Goal: Check status: Check status

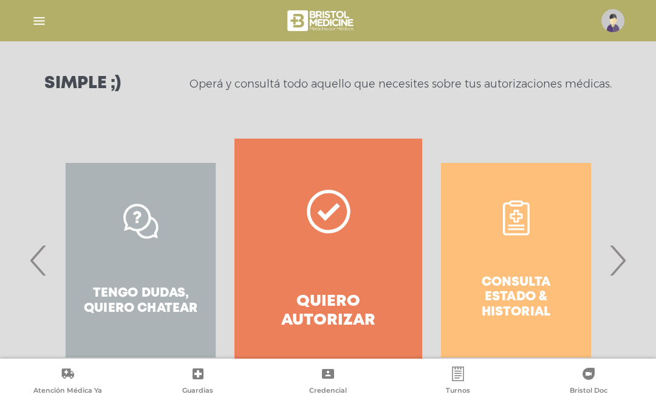
scroll to position [157, 0]
click at [504, 294] on div "Consulta estado & historial" at bounding box center [516, 260] width 188 height 243
click at [515, 304] on div "Consulta estado & historial" at bounding box center [516, 260] width 188 height 243
click at [509, 295] on div "Consulta estado & historial" at bounding box center [516, 260] width 188 height 243
click at [30, 259] on span "‹" at bounding box center [39, 261] width 24 height 66
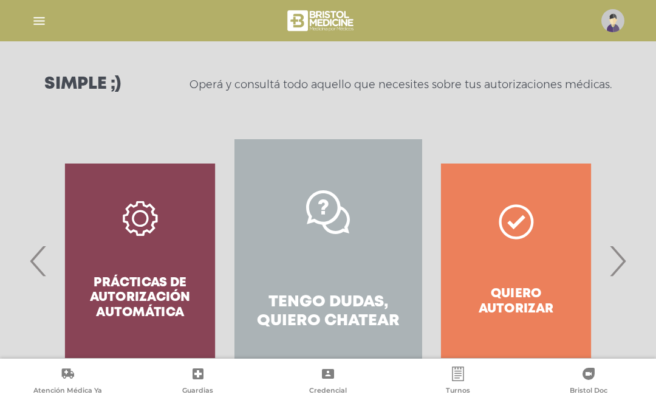
click at [617, 269] on span "›" at bounding box center [618, 261] width 24 height 66
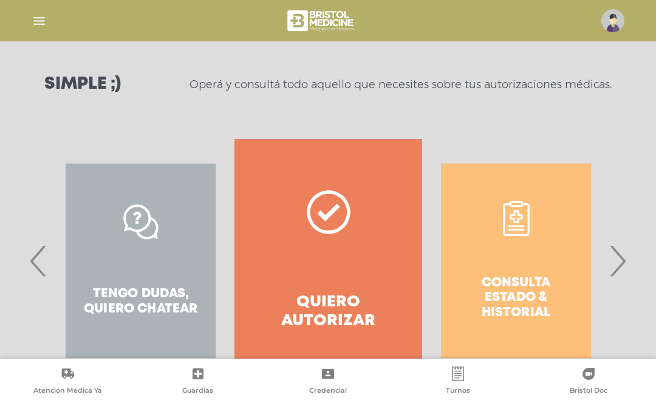
click at [618, 258] on span "›" at bounding box center [618, 261] width 24 height 66
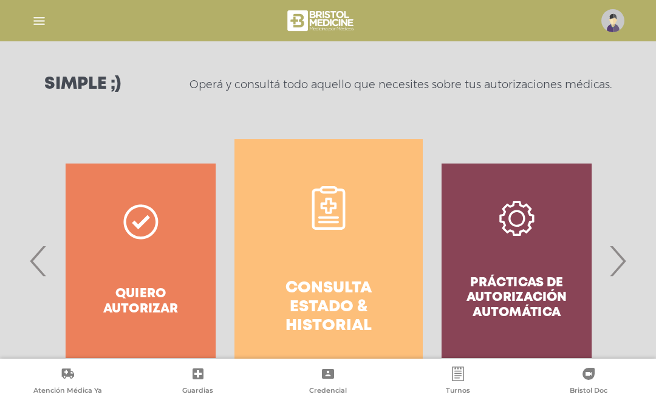
click at [321, 276] on link "Consulta estado & historial" at bounding box center [328, 260] width 188 height 243
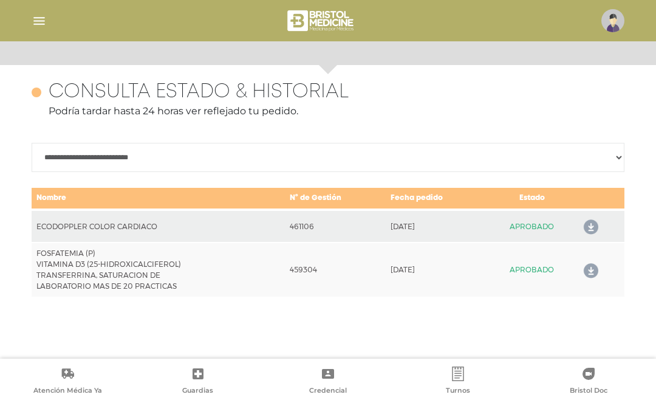
scroll to position [527, 0]
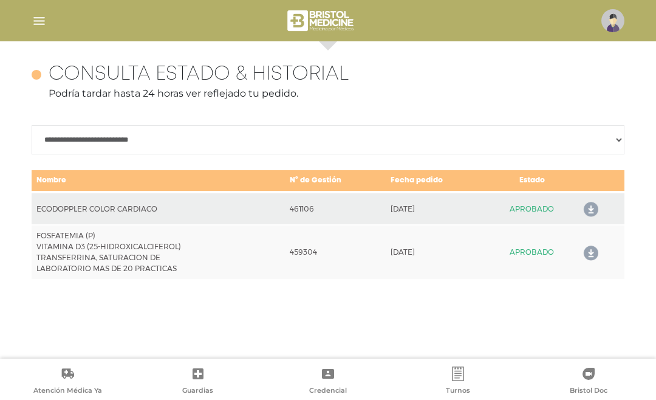
click at [45, 26] on img "button" at bounding box center [39, 20] width 15 height 15
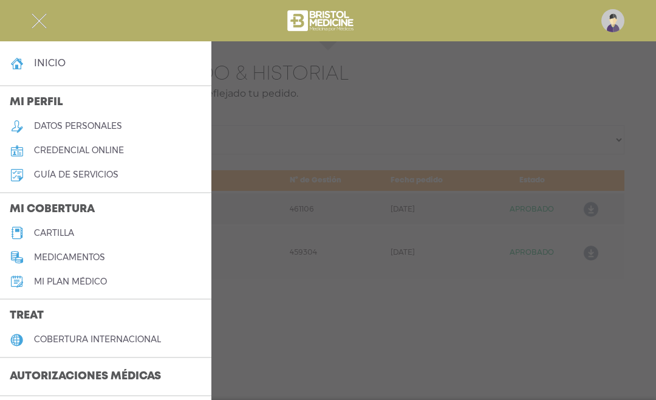
click at [142, 374] on h3 "Autorizaciones médicas" at bounding box center [85, 376] width 171 height 23
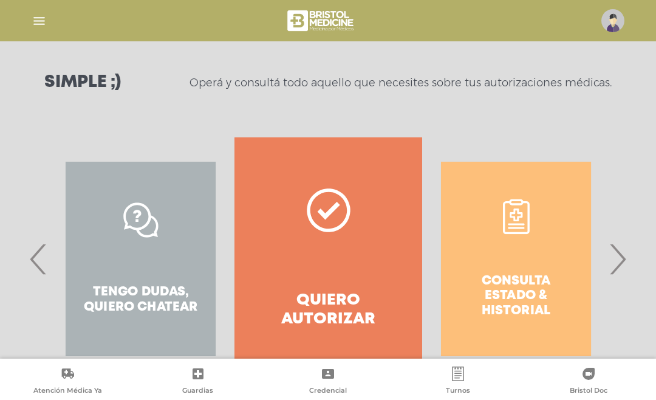
scroll to position [157, 0]
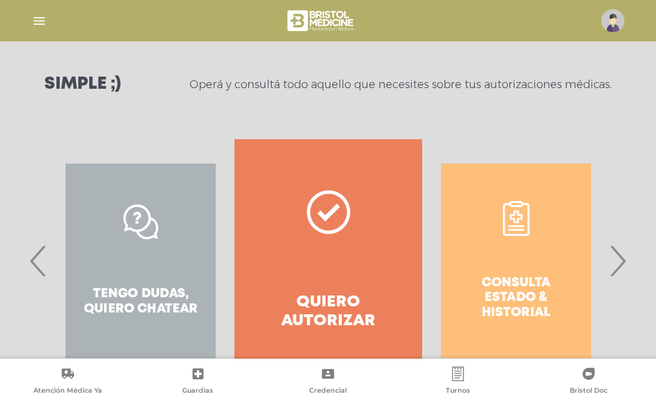
click at [629, 244] on span "›" at bounding box center [618, 261] width 24 height 66
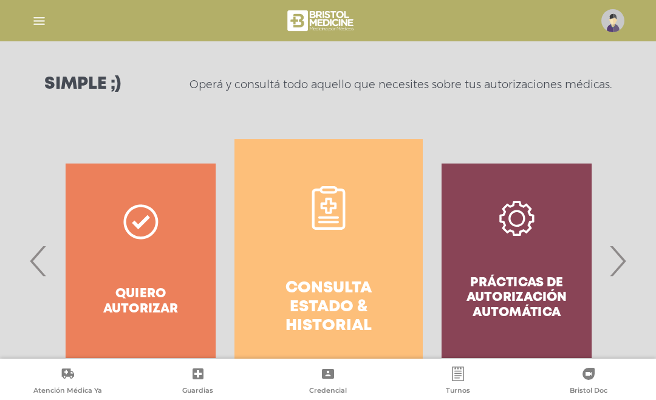
click at [32, 20] on img "button" at bounding box center [39, 20] width 15 height 15
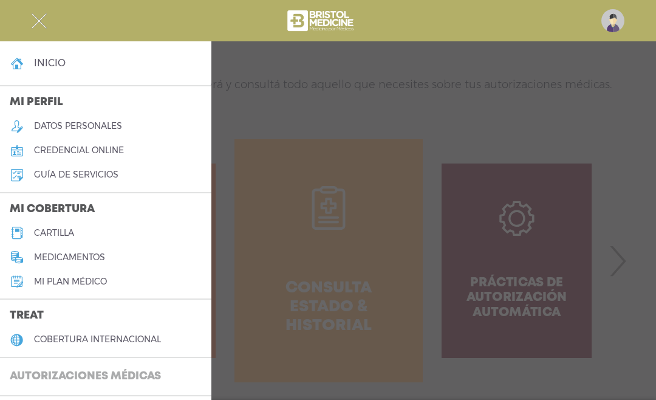
click at [155, 375] on h3 "Autorizaciones médicas" at bounding box center [85, 376] width 171 height 23
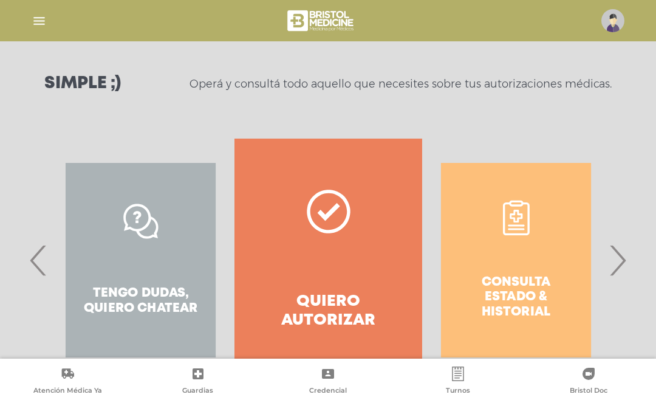
scroll to position [157, 0]
click at [622, 256] on span "›" at bounding box center [618, 261] width 24 height 66
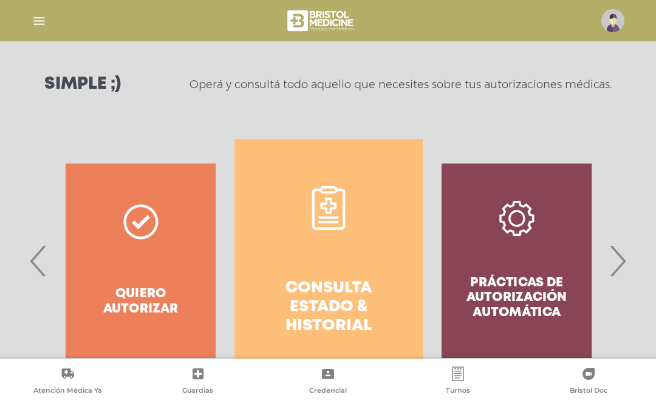
click at [44, 21] on img "button" at bounding box center [39, 20] width 15 height 15
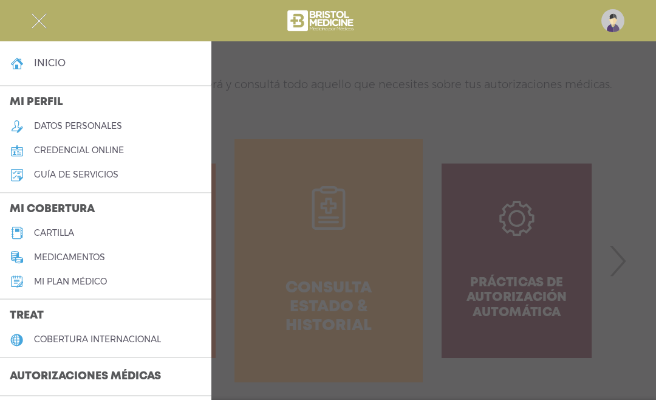
click at [131, 371] on h3 "Autorizaciones médicas" at bounding box center [85, 376] width 171 height 23
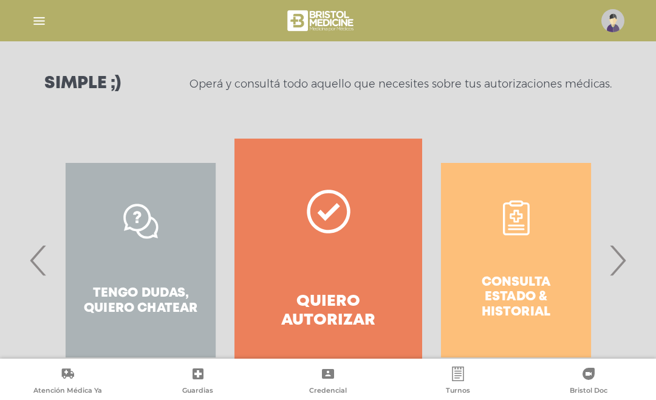
scroll to position [157, 0]
click at [625, 265] on span "›" at bounding box center [618, 261] width 24 height 66
